Goal: Task Accomplishment & Management: Manage account settings

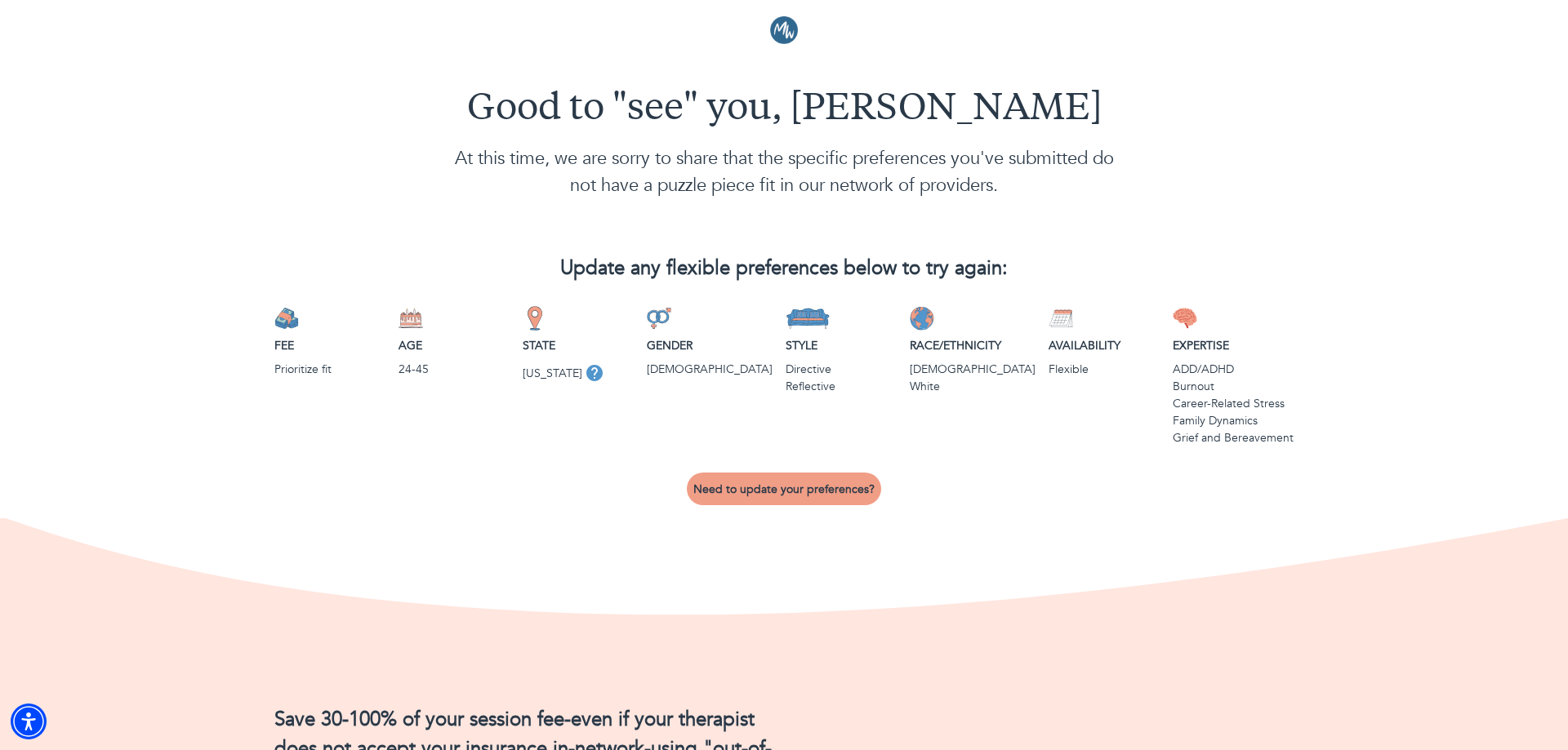
click at [674, 368] on p "[DEMOGRAPHIC_DATA]" at bounding box center [710, 370] width 126 height 17
click at [759, 480] on button "Need to update your preferences?" at bounding box center [784, 489] width 194 height 32
select select "6"
select select "2"
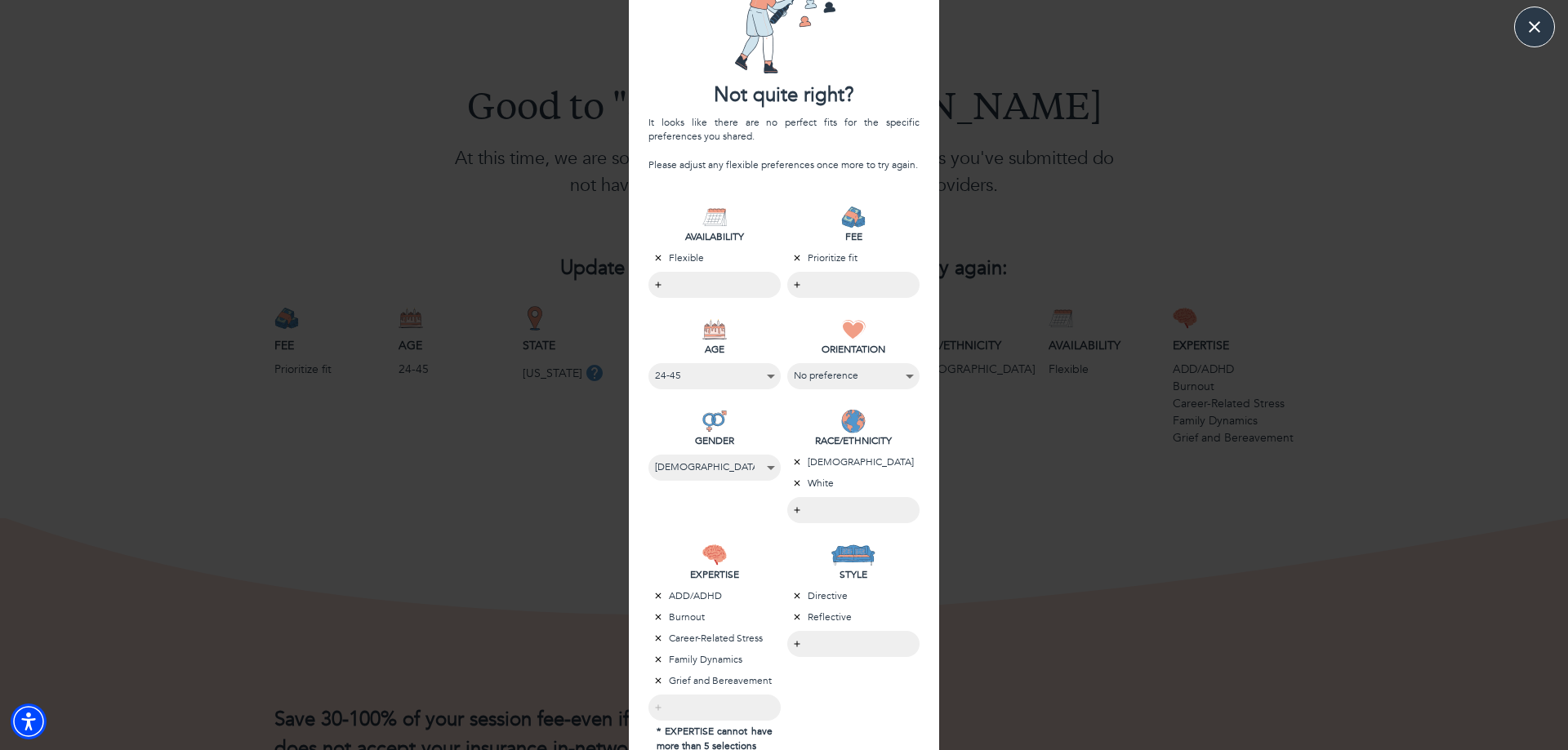
scroll to position [93, 0]
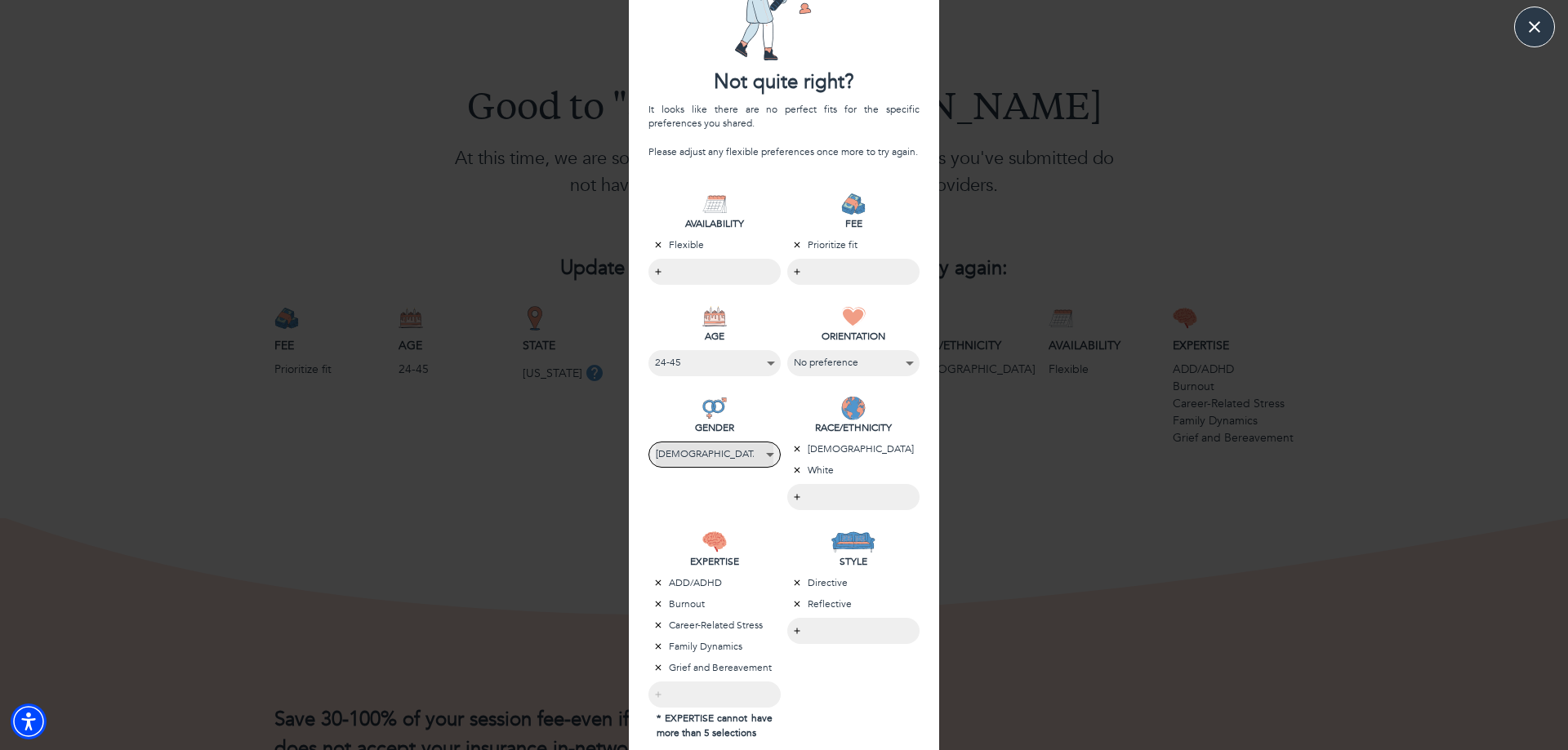
click at [656, 443] on select "No preference [DEMOGRAPHIC_DATA] [DEMOGRAPHIC_DATA] [DEMOGRAPHIC_DATA]" at bounding box center [714, 454] width 117 height 22
select select "2"
click option "[DEMOGRAPHIC_DATA]" at bounding box center [0, 0] width 0 height 0
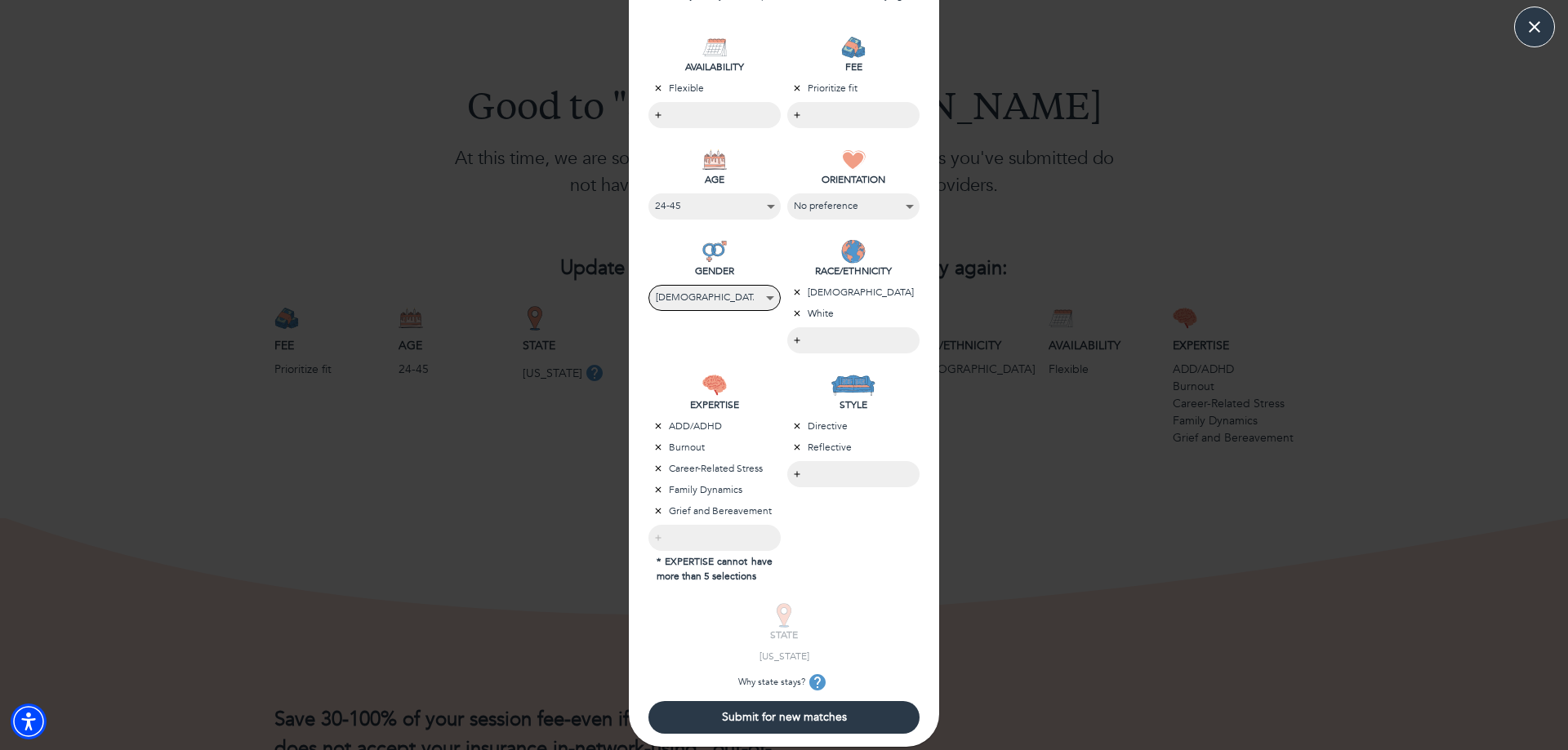
click at [835, 716] on span "Submit for new matches" at bounding box center [784, 718] width 258 height 15
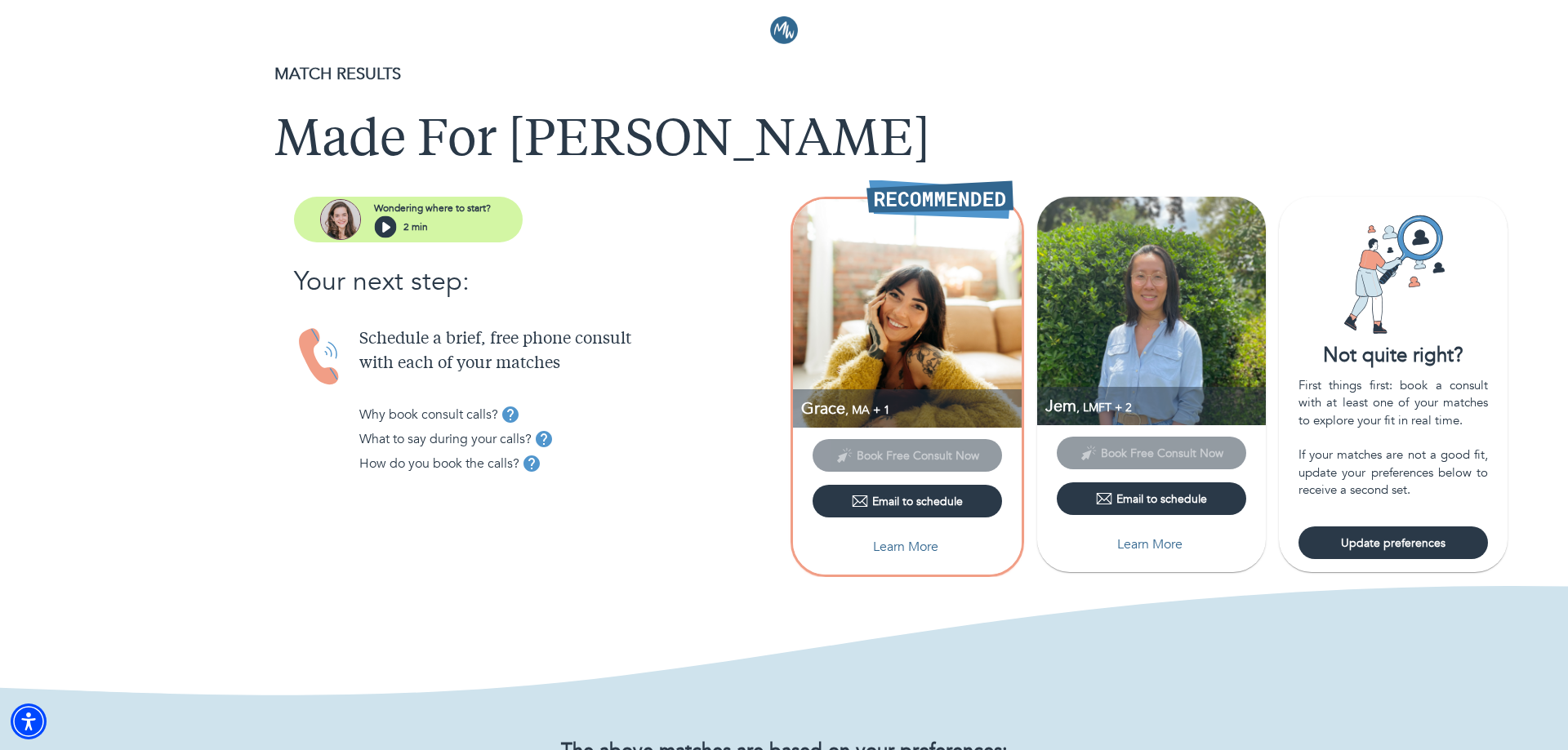
click at [907, 555] on p "Learn More" at bounding box center [906, 547] width 66 height 20
select select "6"
select select "2"
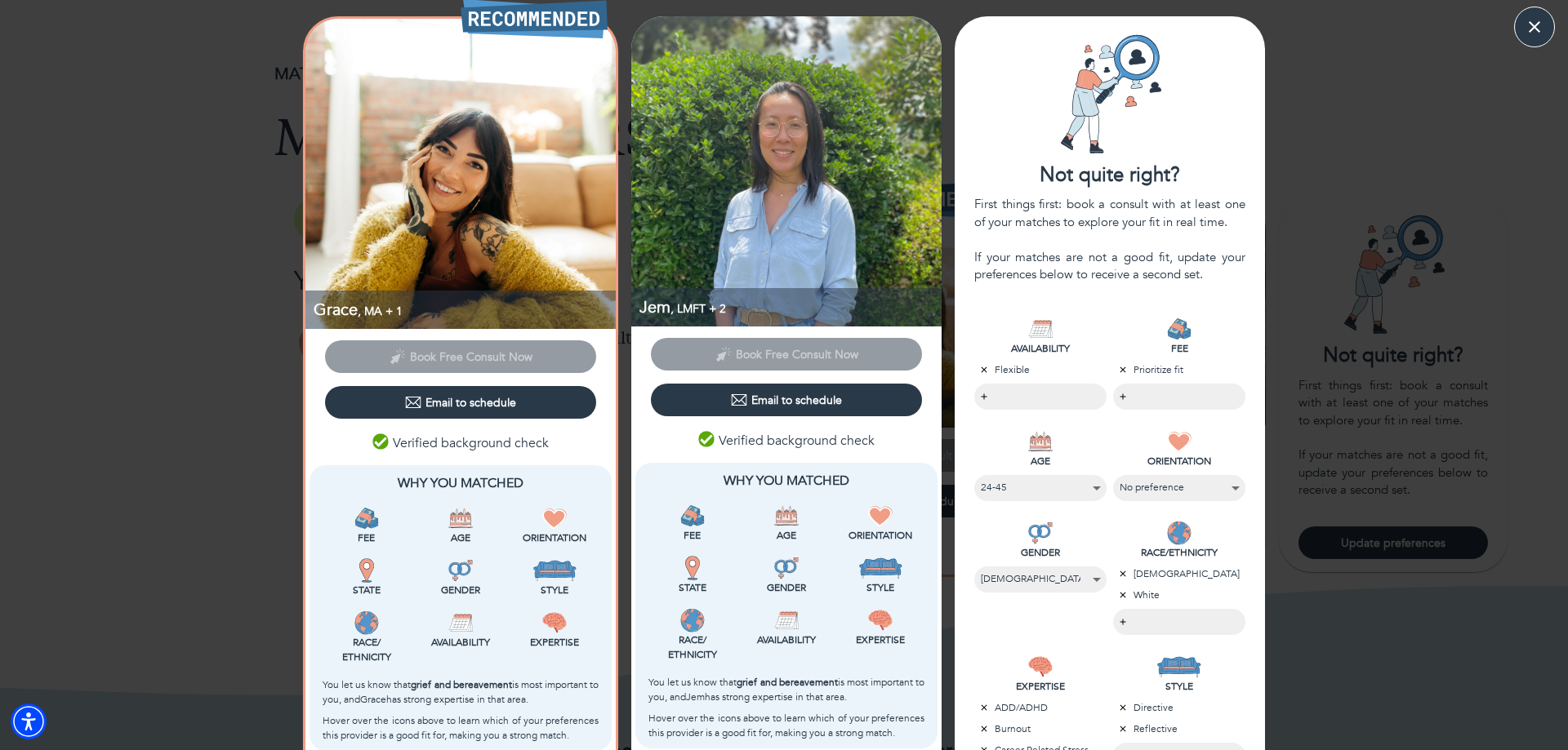
drag, startPoint x: 1363, startPoint y: 160, endPoint x: 1374, endPoint y: 142, distance: 21.1
click at [1364, 157] on div "Grace , [GEOGRAPHIC_DATA] + 1 Book Free Consult Now Email to schedule Verified …" at bounding box center [784, 605] width 1568 height 1178
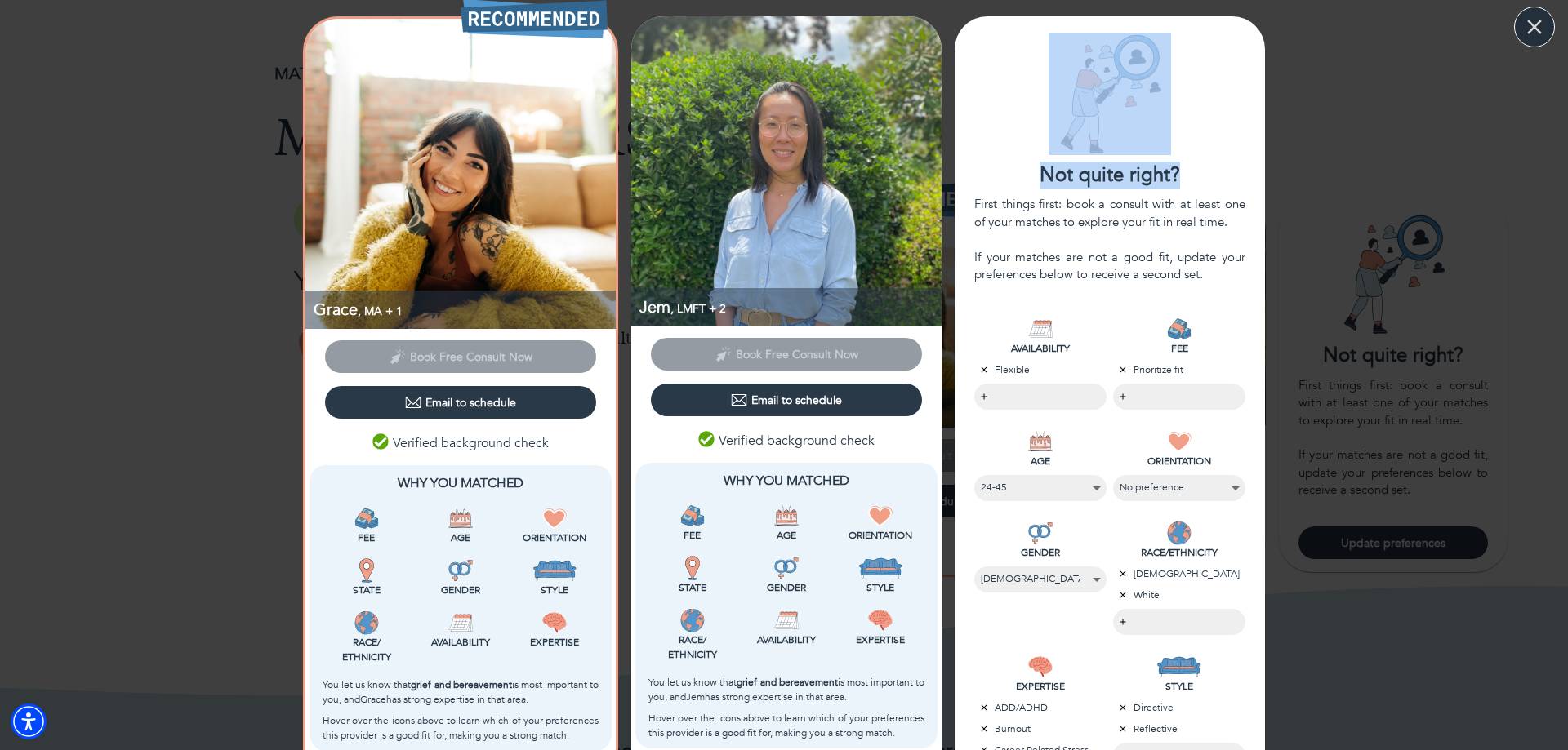
click at [1525, 39] on button "button" at bounding box center [1535, 27] width 41 height 41
